Goal: Find contact information: Find contact information

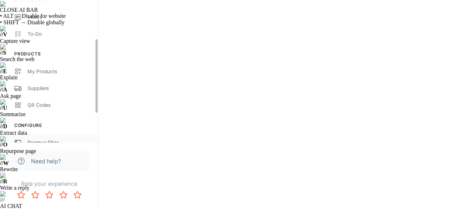
scroll to position [107, 0]
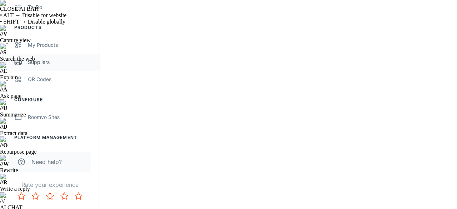
click at [48, 65] on div "Suppliers" at bounding box center [60, 62] width 65 height 8
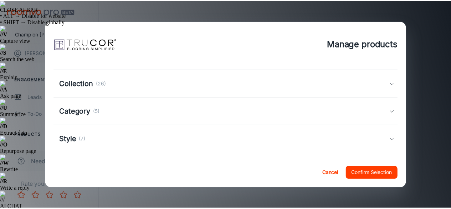
scroll to position [104, 0]
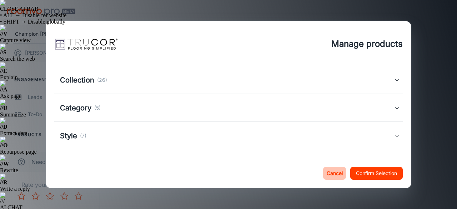
click at [330, 173] on button "Cancel" at bounding box center [334, 173] width 23 height 13
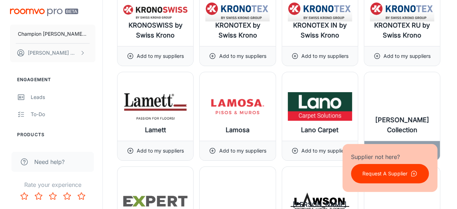
scroll to position [5281, 0]
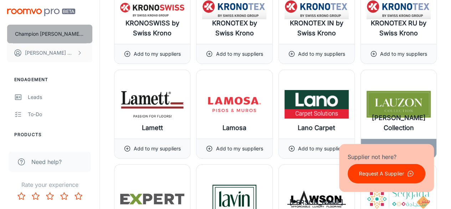
click at [72, 35] on p "Champion [PERSON_NAME] Company" at bounding box center [50, 34] width 70 height 8
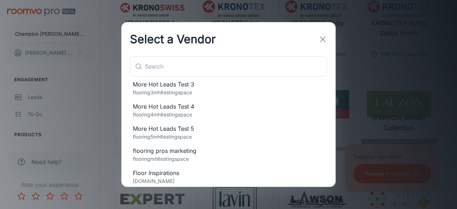
scroll to position [72, 0]
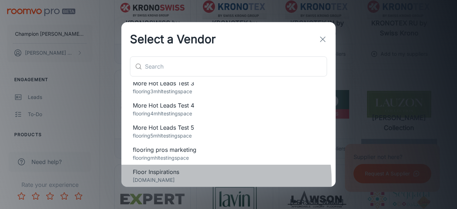
click at [181, 181] on p "[DOMAIN_NAME]" at bounding box center [228, 180] width 191 height 8
click at [183, 176] on p "[DOMAIN_NAME]" at bounding box center [228, 180] width 191 height 8
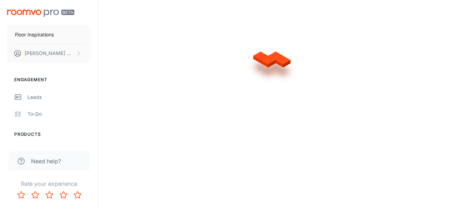
scroll to position [0, 0]
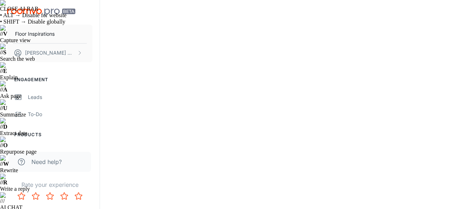
click at [201, 172] on span "Floor Inspirations" at bounding box center [228, 171] width 191 height 9
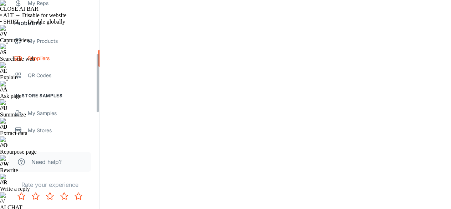
scroll to position [128, 0]
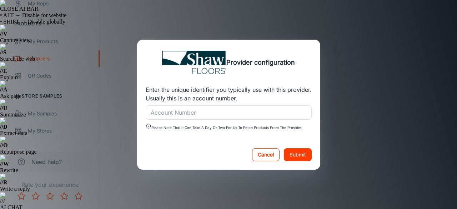
click at [269, 157] on button "Cancel" at bounding box center [265, 154] width 27 height 13
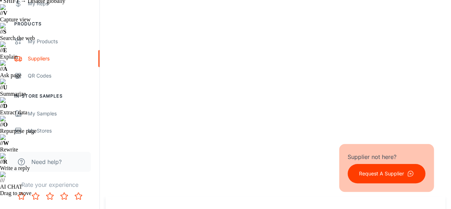
scroll to position [0, 0]
